Goal: Entertainment & Leisure: Consume media (video, audio)

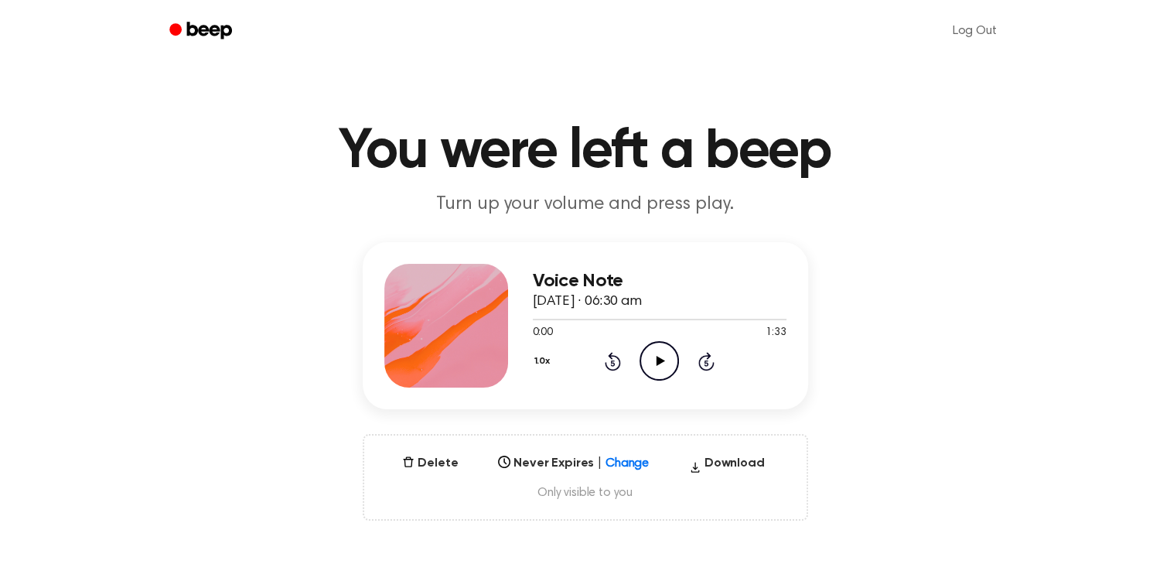
click at [653, 365] on icon "Play Audio" at bounding box center [659, 360] width 39 height 39
click at [616, 357] on icon at bounding box center [613, 361] width 16 height 19
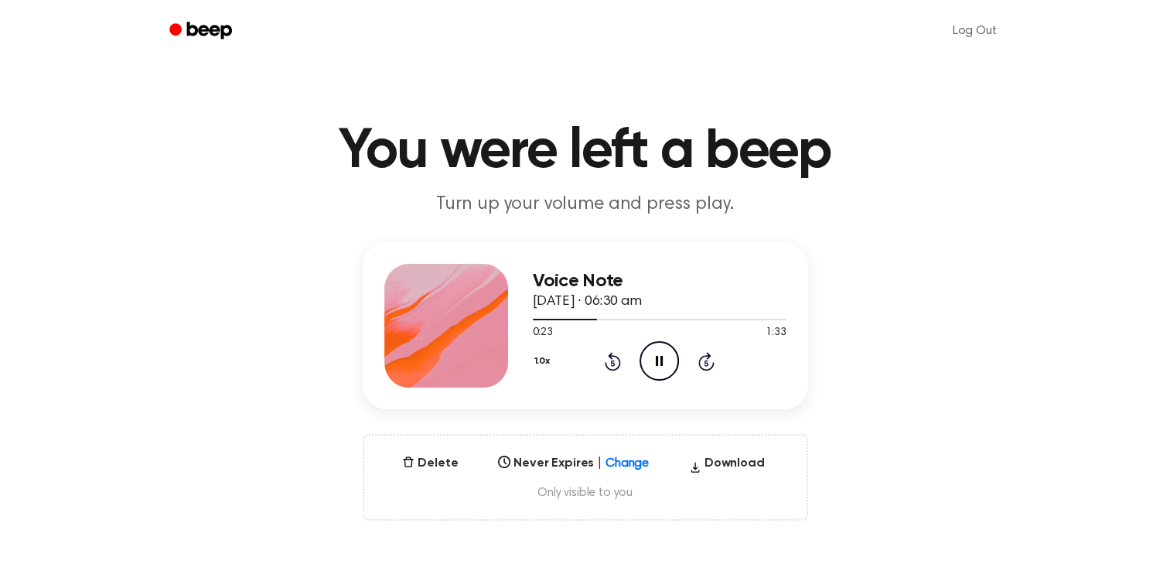
drag, startPoint x: 616, startPoint y: 357, endPoint x: 611, endPoint y: 365, distance: 9.0
click at [611, 365] on icon "Rewind 5 seconds" at bounding box center [612, 361] width 17 height 20
click at [611, 365] on icon at bounding box center [613, 363] width 4 height 6
click at [611, 365] on icon "Rewind 5 seconds" at bounding box center [612, 361] width 17 height 20
click at [611, 365] on icon at bounding box center [613, 363] width 4 height 6
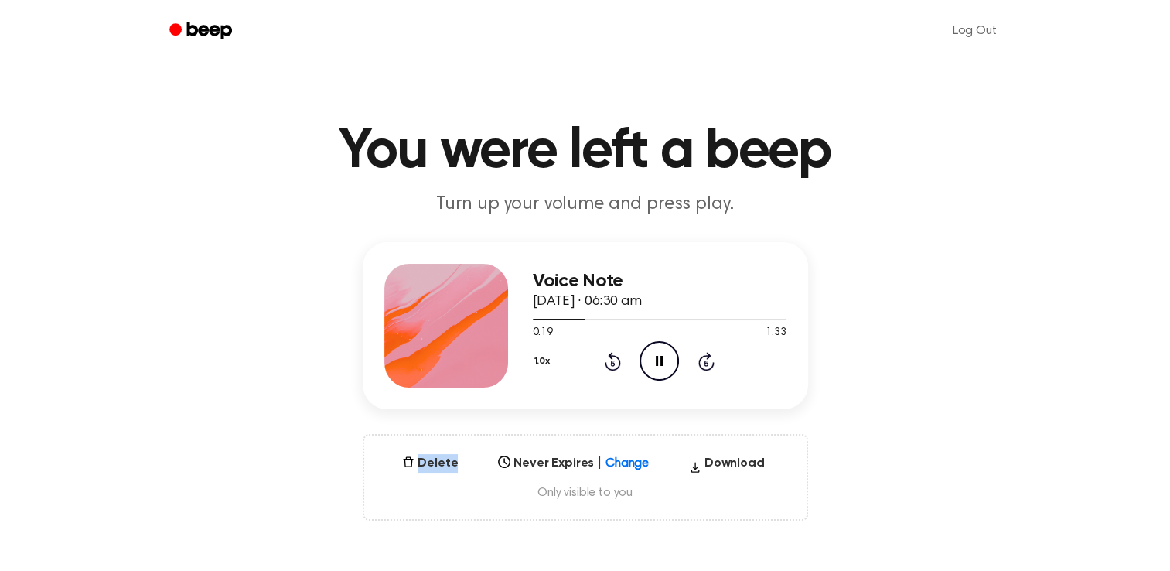
click at [611, 365] on icon "Rewind 5 seconds" at bounding box center [612, 361] width 17 height 20
click at [611, 365] on icon at bounding box center [613, 363] width 4 height 6
click at [611, 365] on icon "Rewind 5 seconds" at bounding box center [612, 361] width 17 height 20
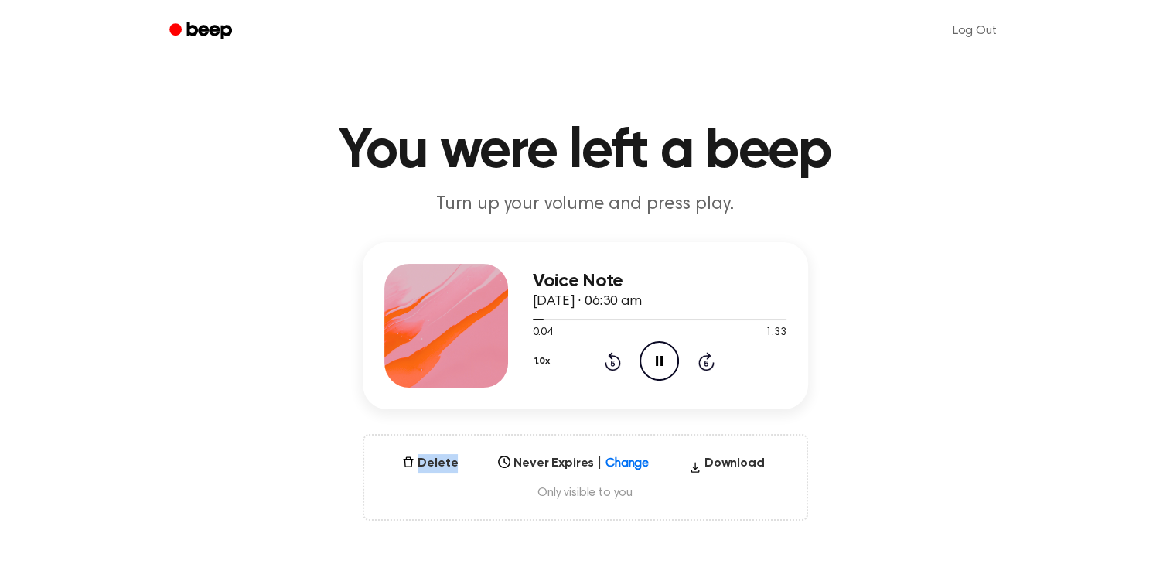
click at [611, 365] on icon "Rewind 5 seconds" at bounding box center [612, 361] width 17 height 20
click at [612, 365] on icon "Rewind 5 seconds" at bounding box center [612, 361] width 17 height 20
click at [612, 365] on icon at bounding box center [613, 363] width 4 height 6
click at [612, 365] on icon "Rewind 5 seconds" at bounding box center [612, 361] width 17 height 20
click at [612, 365] on icon at bounding box center [613, 363] width 4 height 6
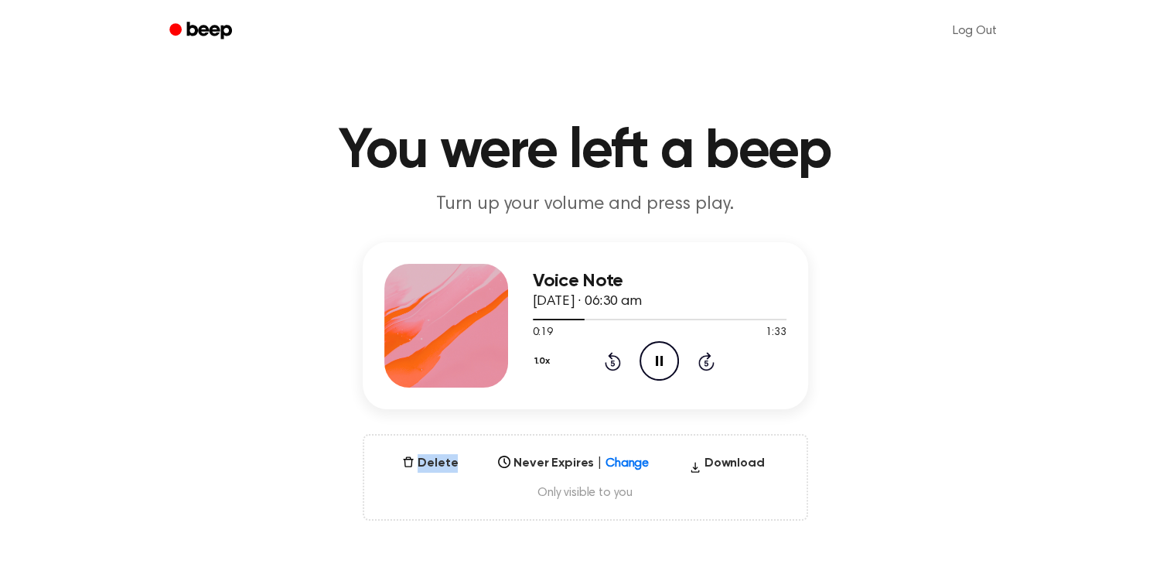
click at [612, 365] on icon "Rewind 5 seconds" at bounding box center [612, 361] width 17 height 20
click at [612, 365] on icon at bounding box center [613, 363] width 4 height 6
click at [612, 365] on icon "Rewind 5 seconds" at bounding box center [612, 361] width 17 height 20
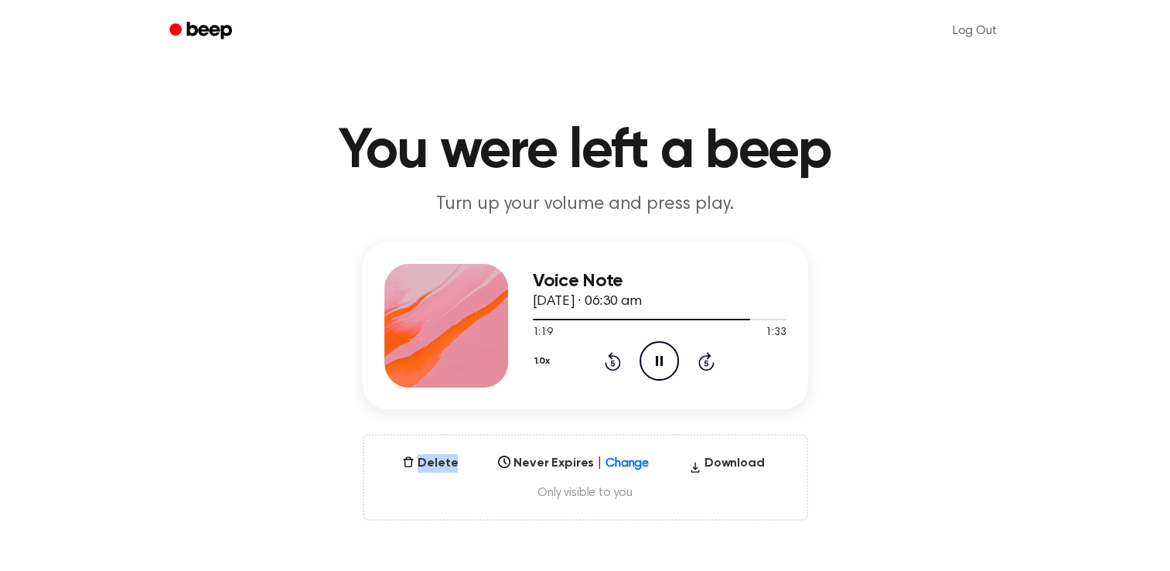
click at [612, 365] on icon at bounding box center [613, 363] width 4 height 6
click at [612, 365] on icon "Rewind 5 seconds" at bounding box center [612, 361] width 17 height 20
click at [612, 365] on icon at bounding box center [613, 363] width 4 height 6
click at [612, 365] on icon "Rewind 5 seconds" at bounding box center [612, 361] width 17 height 20
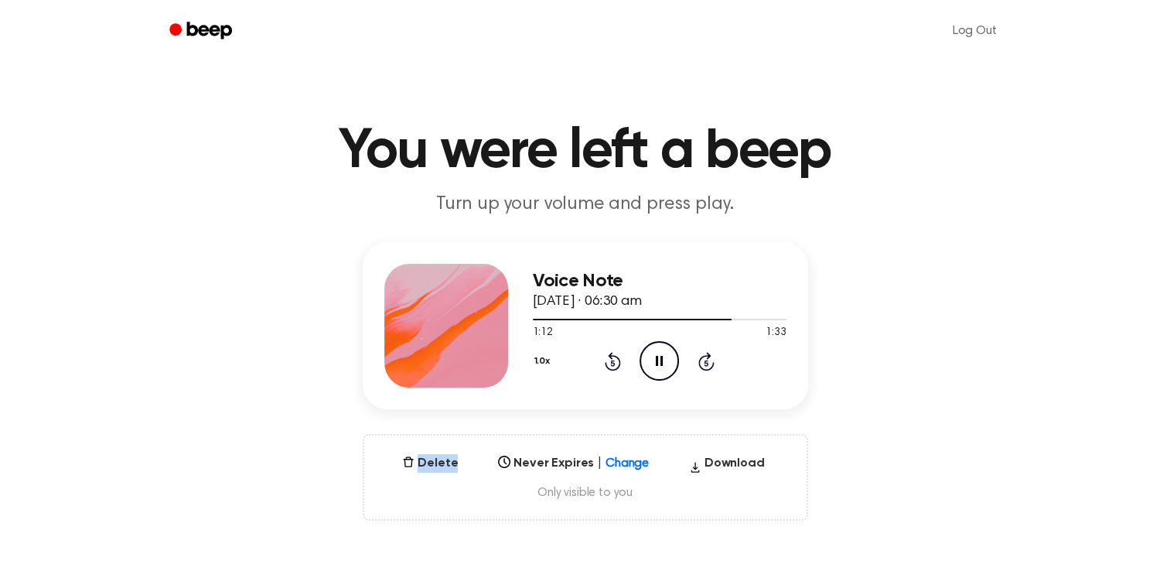
click at [612, 365] on icon "Rewind 5 seconds" at bounding box center [612, 361] width 17 height 20
click at [612, 365] on icon at bounding box center [613, 363] width 4 height 6
click at [612, 365] on icon "Rewind 5 seconds" at bounding box center [612, 361] width 17 height 20
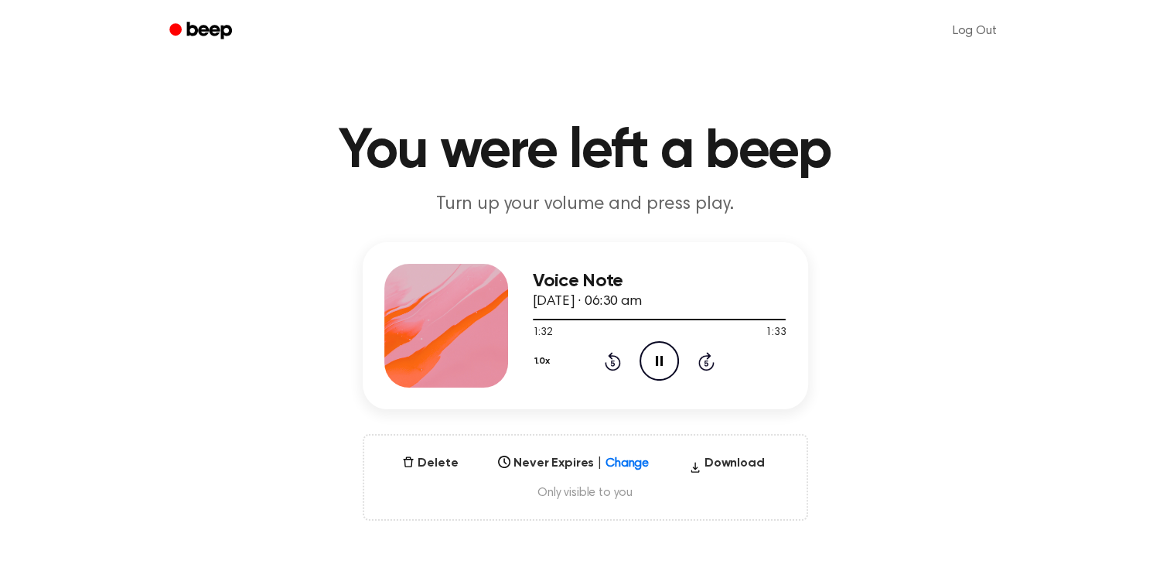
click at [612, 365] on icon "Rewind 5 seconds" at bounding box center [612, 361] width 17 height 20
click at [612, 365] on icon at bounding box center [613, 363] width 4 height 6
click at [612, 365] on icon "Rewind 5 seconds" at bounding box center [612, 361] width 17 height 20
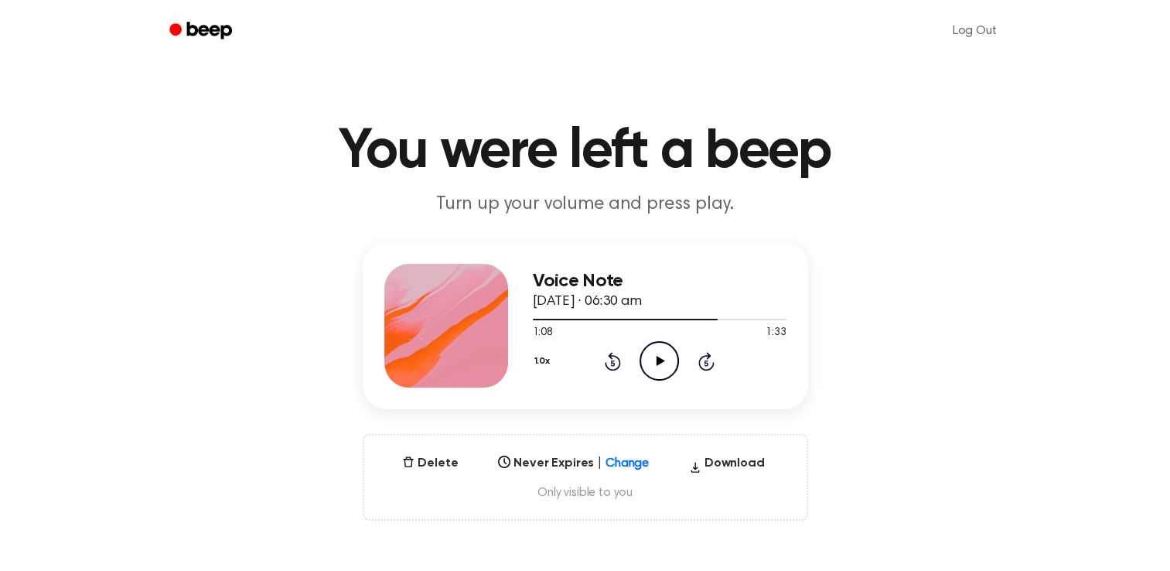
click at [664, 367] on icon "Play Audio" at bounding box center [659, 360] width 39 height 39
click at [611, 365] on icon at bounding box center [613, 363] width 4 height 6
click at [611, 365] on icon "Rewind 5 seconds" at bounding box center [612, 361] width 17 height 20
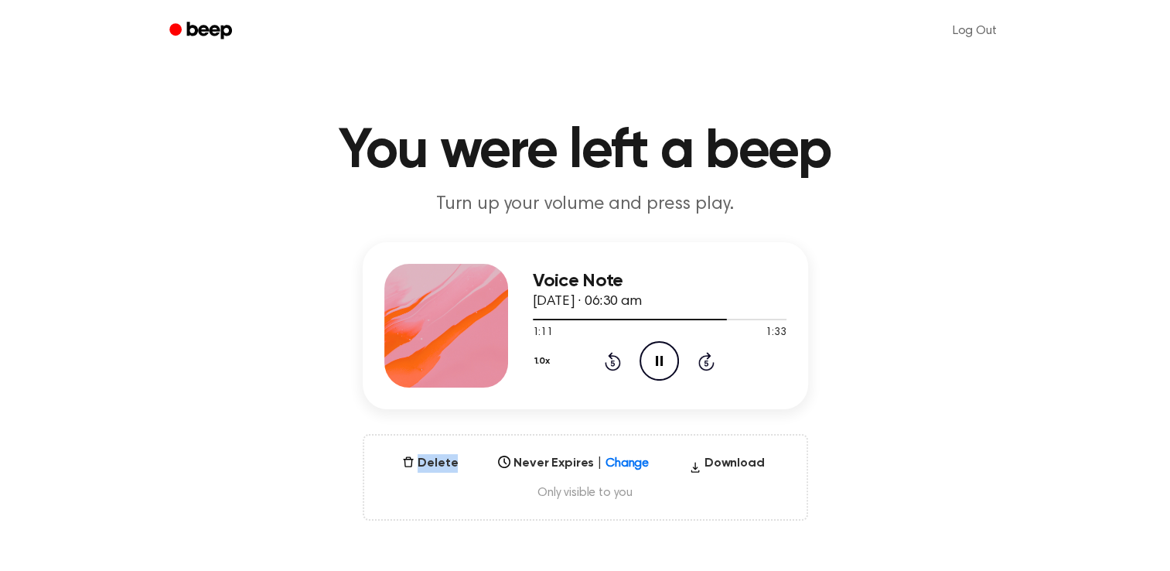
click at [611, 365] on icon "Rewind 5 seconds" at bounding box center [612, 361] width 17 height 20
click at [611, 365] on icon at bounding box center [613, 363] width 4 height 6
click at [611, 365] on icon "Rewind 5 seconds" at bounding box center [612, 361] width 17 height 20
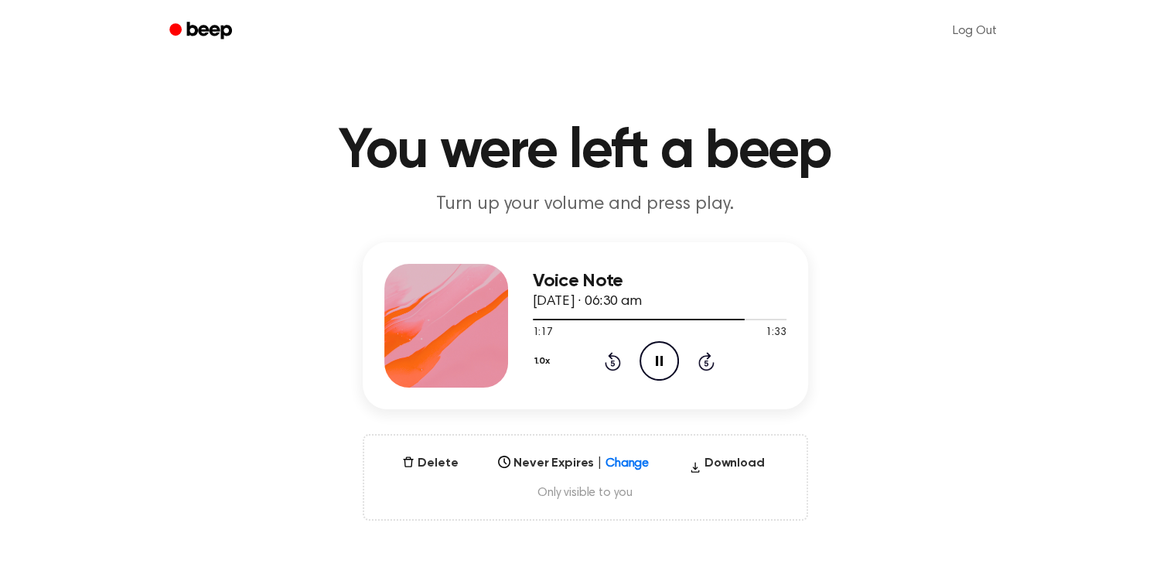
click at [611, 365] on icon at bounding box center [613, 363] width 4 height 6
click at [611, 365] on icon "Rewind 5 seconds" at bounding box center [612, 361] width 17 height 20
click at [611, 365] on icon at bounding box center [613, 363] width 4 height 6
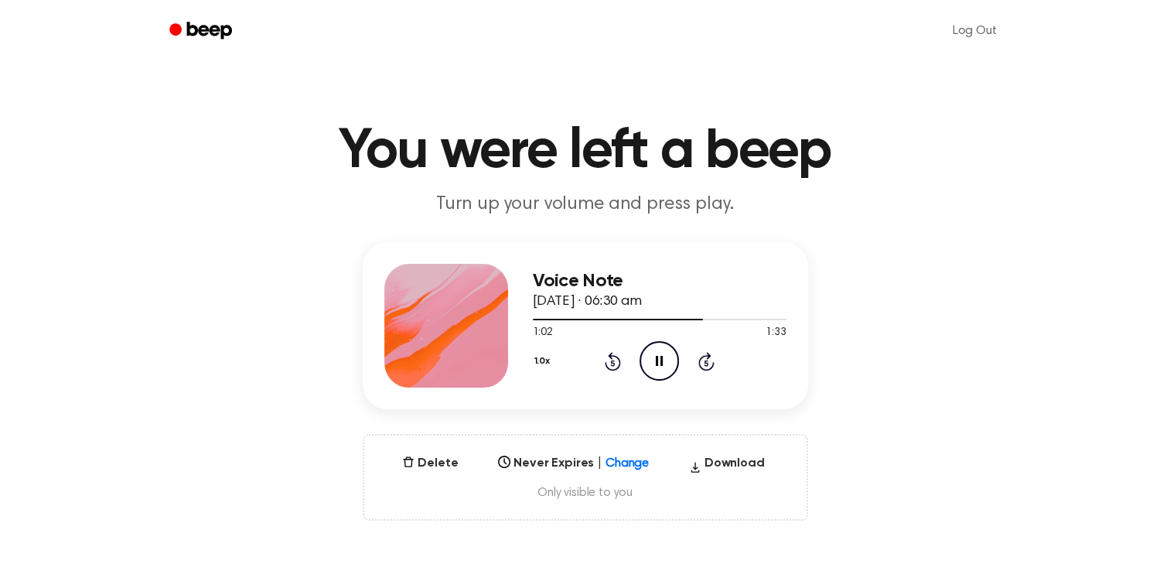
click at [611, 365] on icon "Rewind 5 seconds" at bounding box center [612, 361] width 17 height 20
click at [659, 363] on icon at bounding box center [661, 361] width 9 height 10
